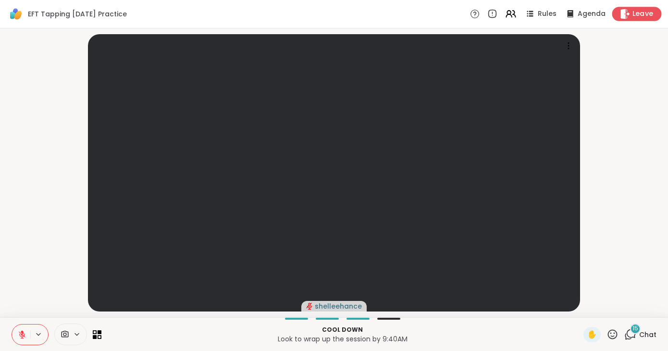
click at [646, 16] on span "Leave" at bounding box center [643, 14] width 21 height 10
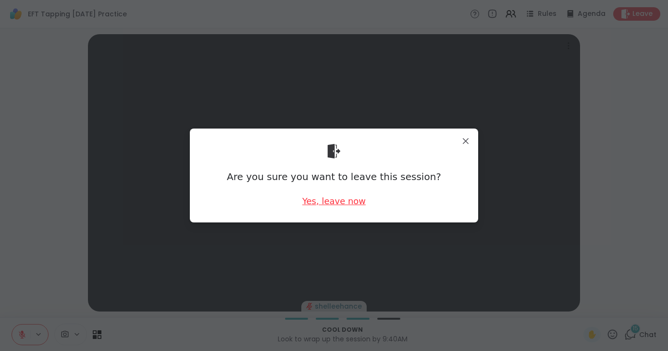
click at [338, 200] on div "Yes, leave now" at bounding box center [333, 201] width 63 height 12
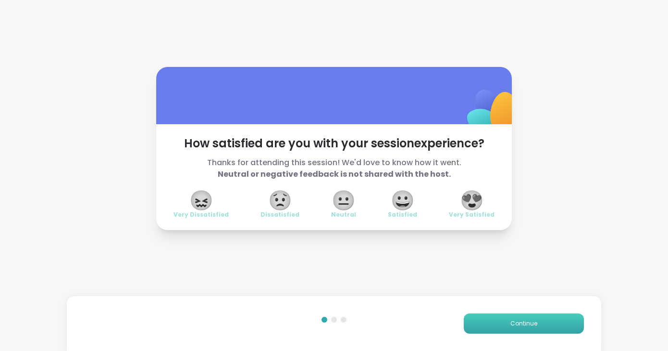
click at [524, 322] on span "Continue" at bounding box center [524, 323] width 27 height 9
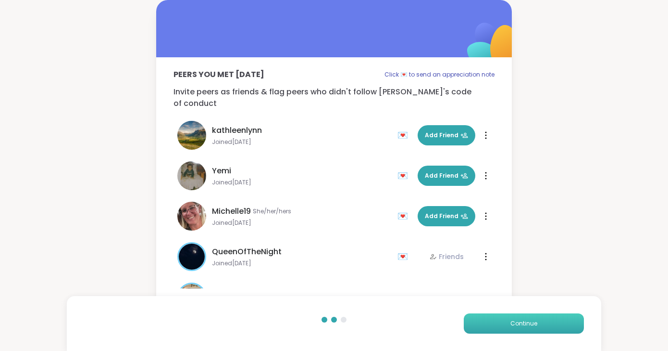
click at [524, 322] on span "Continue" at bounding box center [524, 323] width 27 height 9
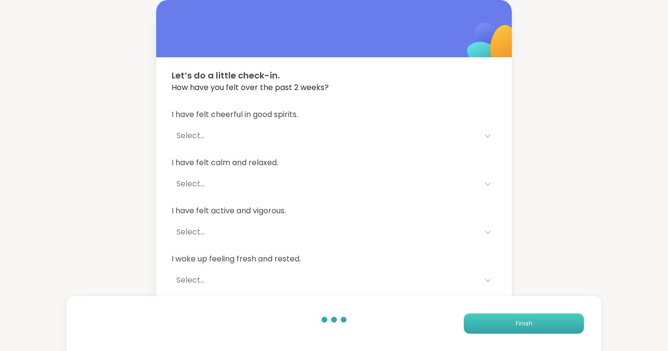
click at [524, 322] on span "Finish" at bounding box center [524, 323] width 17 height 9
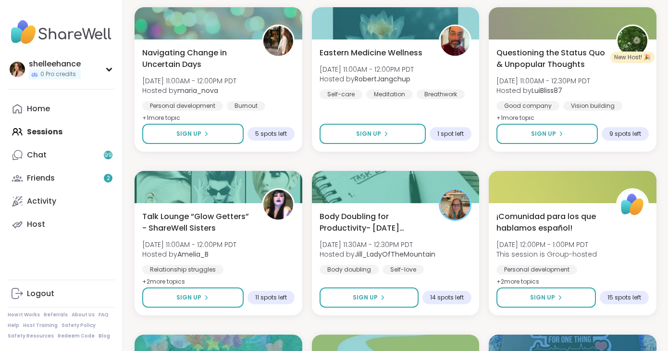
scroll to position [523, 0]
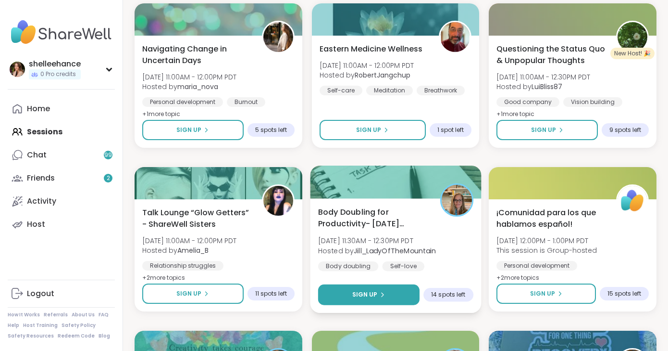
click at [334, 290] on button "Sign Up" at bounding box center [368, 294] width 101 height 21
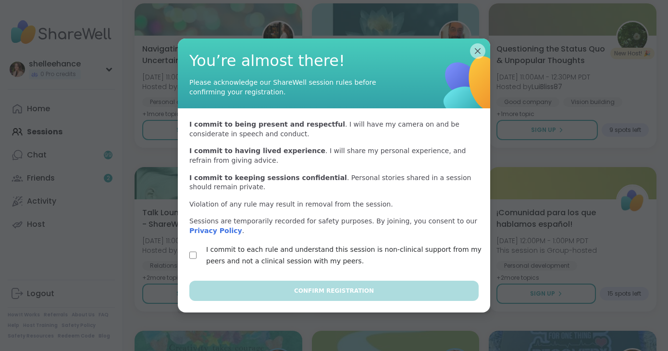
click at [229, 251] on label "I commit to each rule and understand this session is non-clinical support from …" at bounding box center [345, 254] width 278 height 23
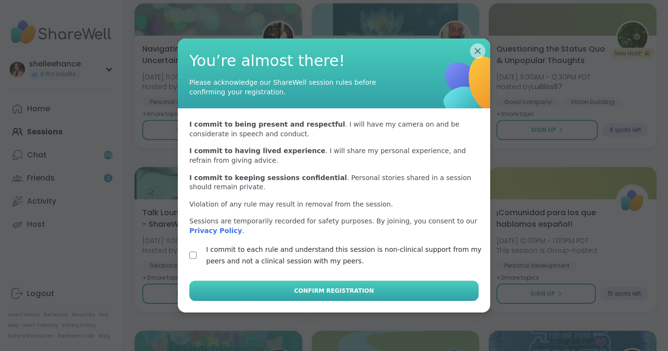
click at [317, 296] on button "Confirm Registration" at bounding box center [333, 290] width 289 height 20
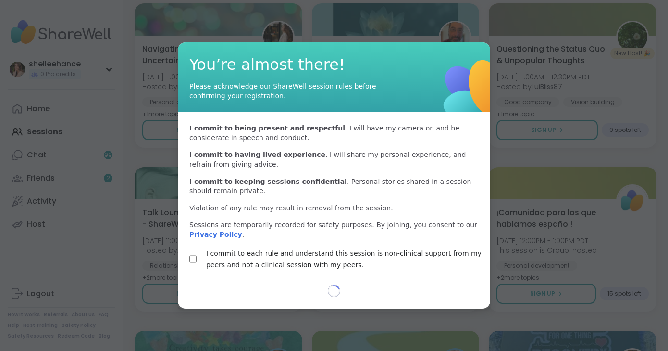
click at [663, 314] on div at bounding box center [334, 175] width 668 height 351
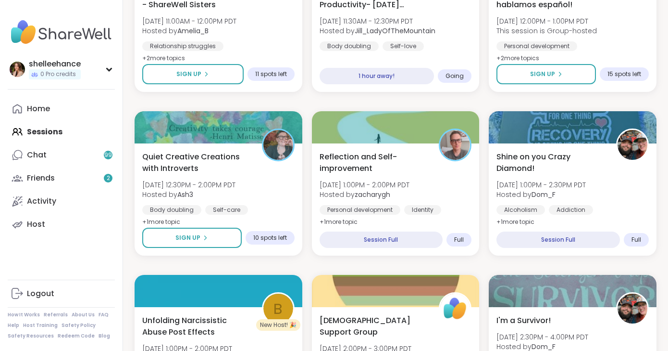
scroll to position [755, 0]
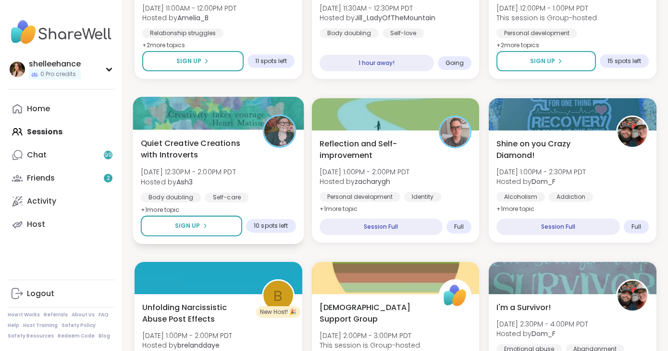
click at [273, 181] on div "Quiet Creative Creations with Introverts [DATE] 12:30PM - 2:00PM PDT Hosted by …" at bounding box center [218, 176] width 155 height 78
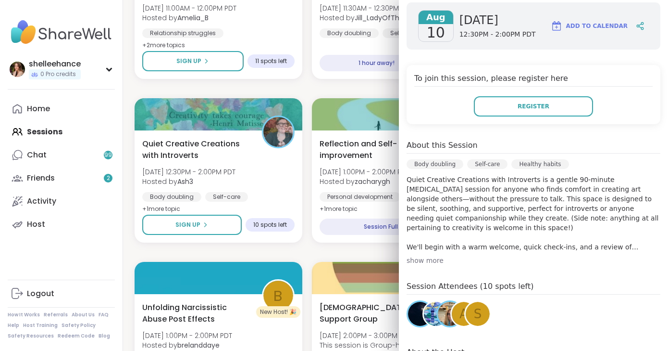
scroll to position [166, 0]
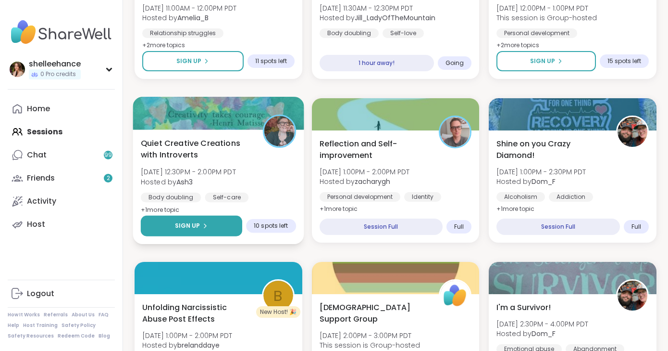
click at [169, 231] on button "Sign Up" at bounding box center [191, 225] width 101 height 21
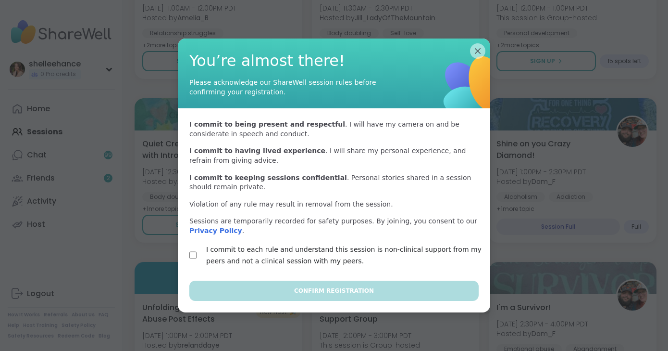
click at [231, 251] on label "I commit to each rule and understand this session is non-clinical support from …" at bounding box center [345, 254] width 278 height 23
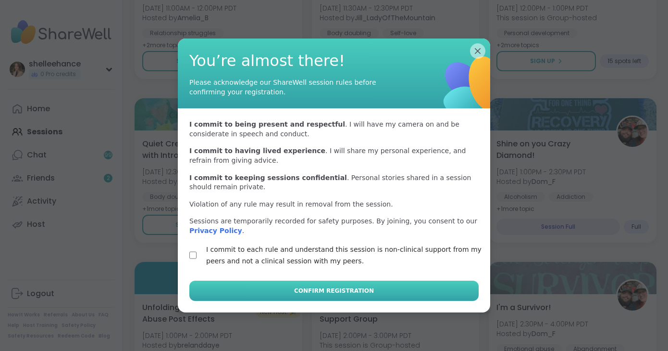
click at [313, 288] on span "Confirm Registration" at bounding box center [334, 290] width 80 height 9
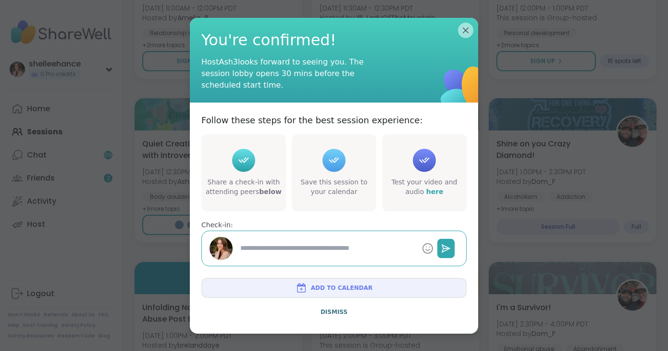
type textarea "*"
click at [473, 237] on div "Follow these steps for the best session experience: Share a check-in with atten…" at bounding box center [334, 189] width 288 height 175
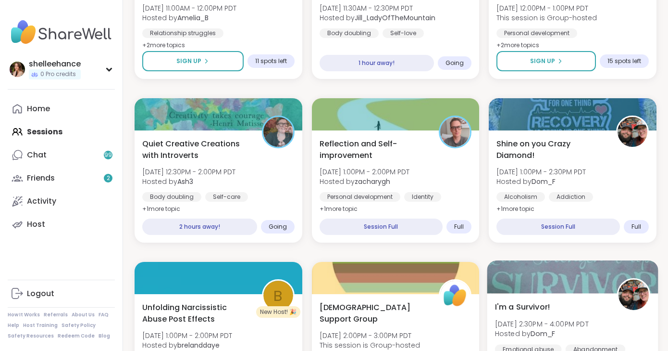
click at [526, 276] on div at bounding box center [573, 276] width 171 height 33
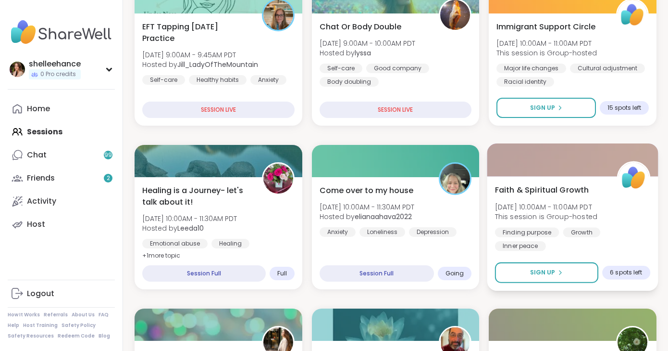
scroll to position [216, 0]
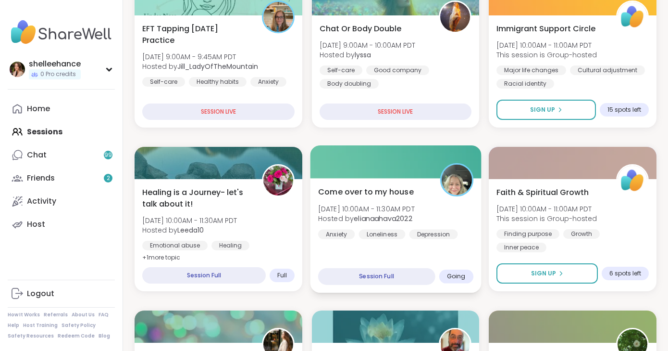
click at [440, 251] on div "Come over to my house [DATE] 10:00AM - 11:30AM PDT Hosted by elianaahava2022 An…" at bounding box center [395, 235] width 171 height 114
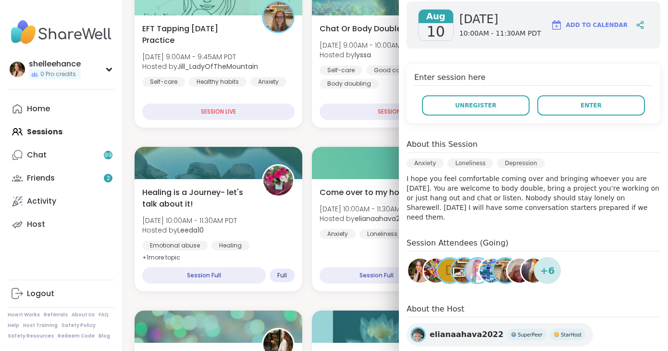
scroll to position [0, 0]
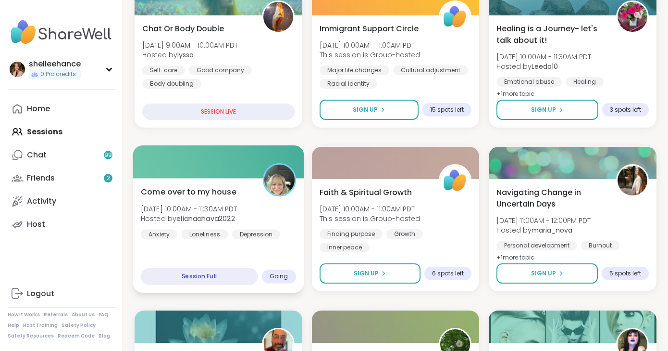
click at [282, 253] on div "Come over to my house [DATE] 10:00AM - 11:30AM PDT Hosted by elianaahava2022 An…" at bounding box center [218, 235] width 171 height 114
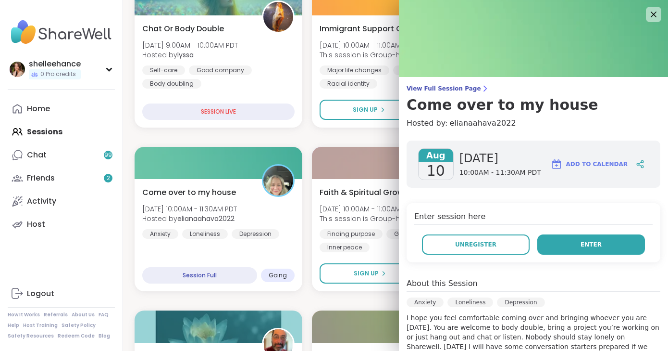
click at [557, 248] on button "Enter" at bounding box center [592, 244] width 108 height 20
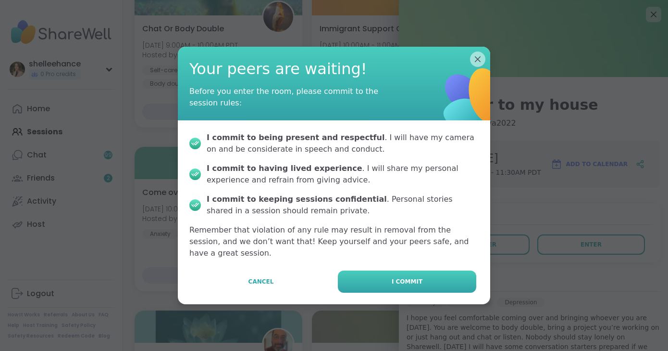
click at [447, 279] on button "I commit" at bounding box center [407, 281] width 138 height 22
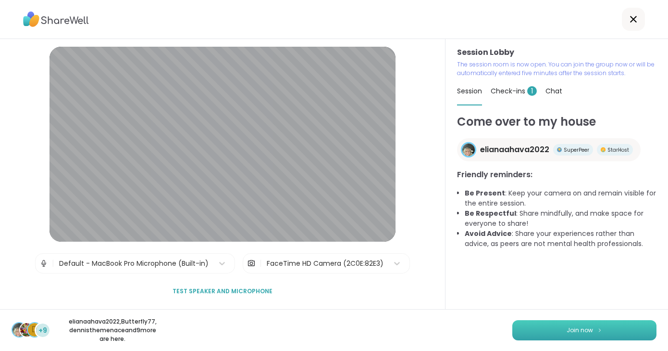
click at [576, 334] on button "Join now" at bounding box center [585, 330] width 144 height 20
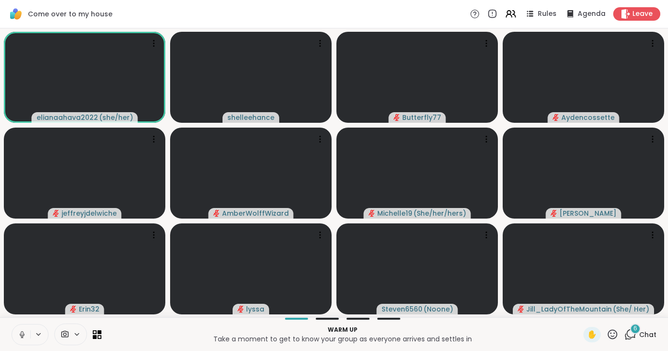
click at [20, 336] on icon at bounding box center [22, 334] width 9 height 9
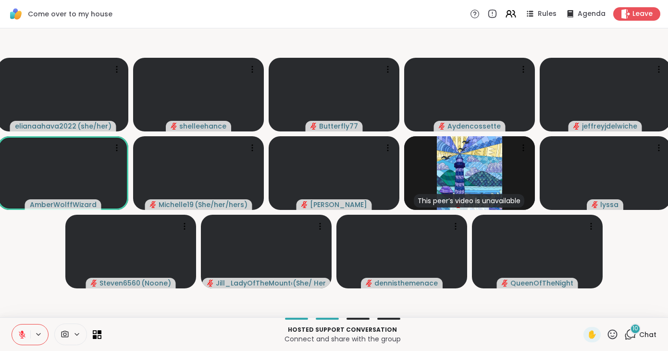
click at [250, 315] on div "elianaahava2022 ( she/her ) shelleehance Butterfly77 Aydencossette jeffreyjdelw…" at bounding box center [334, 172] width 668 height 288
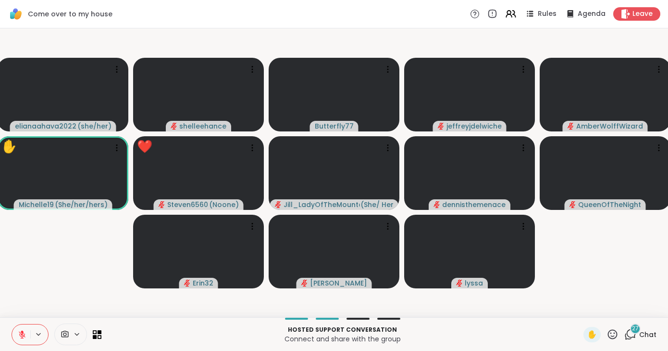
click at [263, 48] on video-player-container "elianaahava2022 ( she/her ) shelleehance Butterfly77 jeffreyjdelwiche AmberWolf…" at bounding box center [334, 172] width 657 height 281
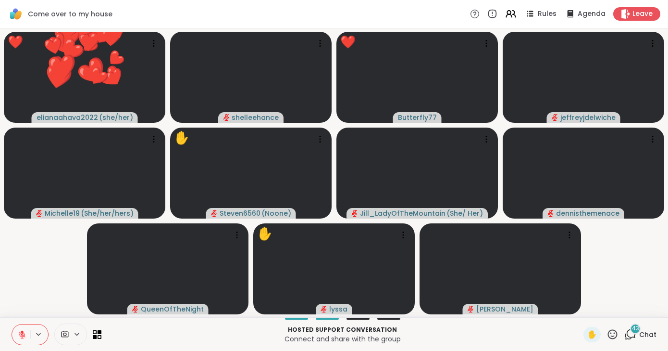
click at [608, 337] on icon at bounding box center [613, 334] width 12 height 12
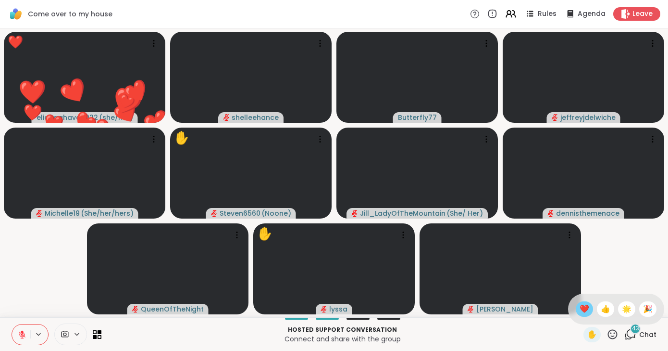
click at [588, 308] on span "❤️" at bounding box center [585, 309] width 10 height 12
